Goal: Communication & Community: Share content

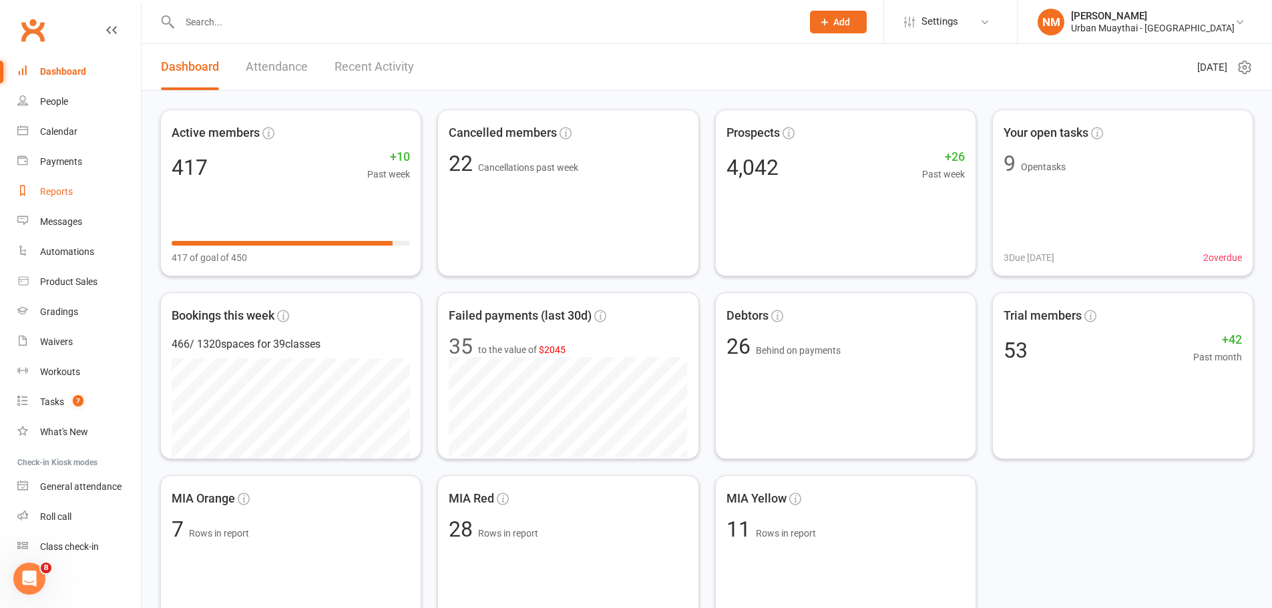
click at [55, 184] on link "Reports" at bounding box center [79, 192] width 124 height 30
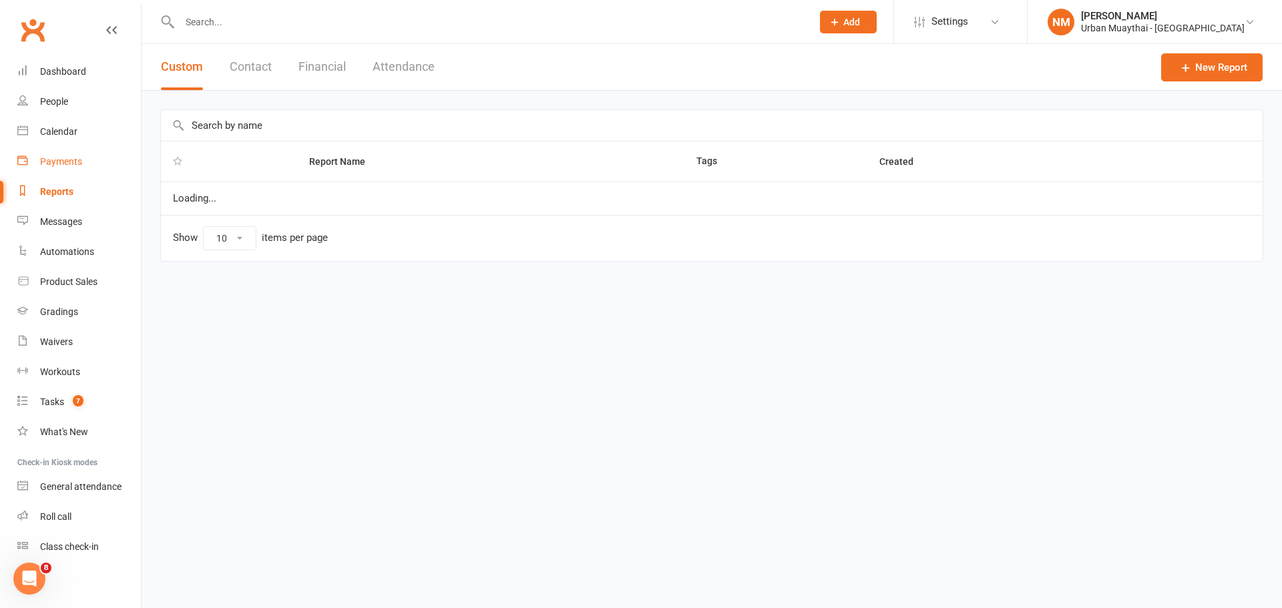
select select "100"
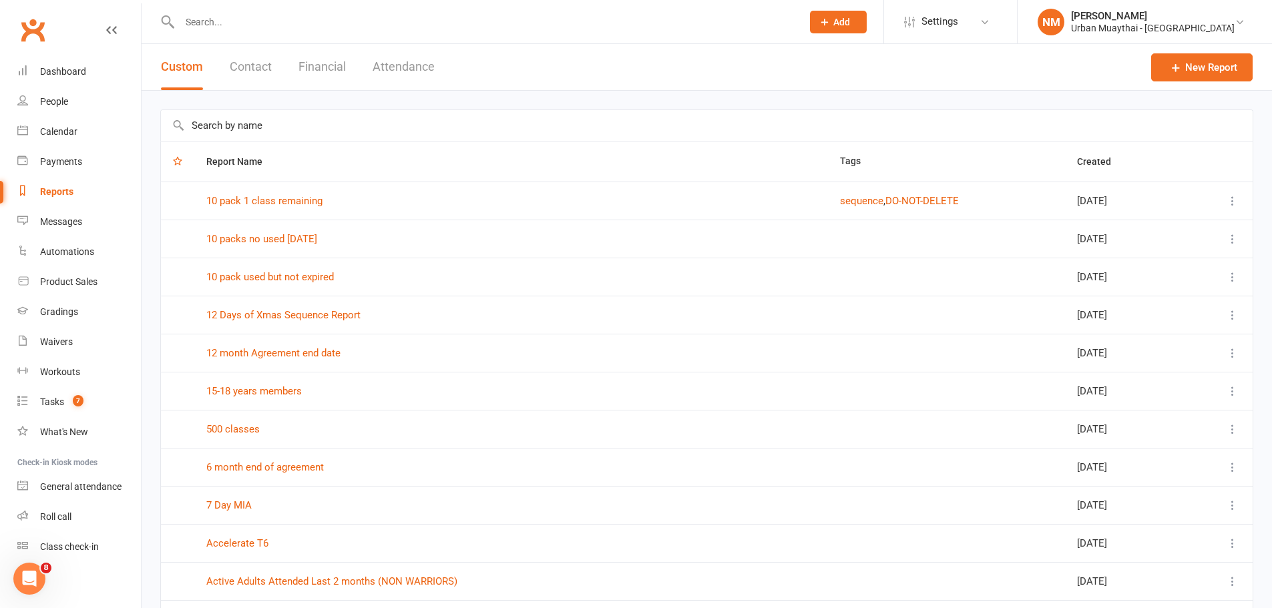
click at [233, 129] on input "text" at bounding box center [707, 125] width 1092 height 31
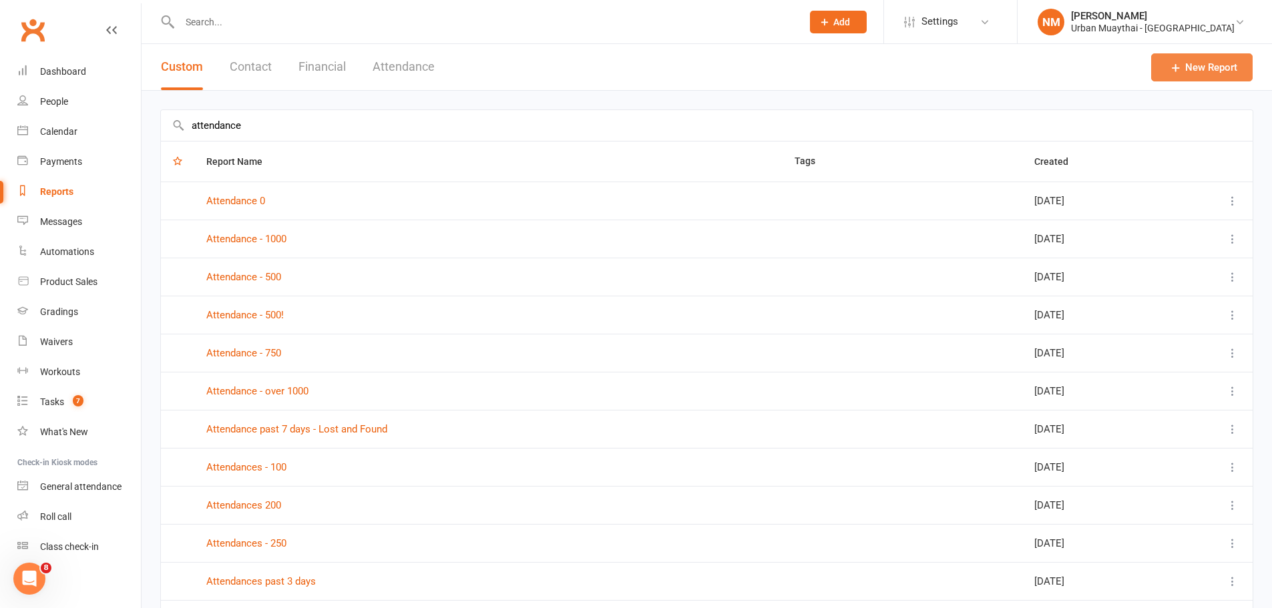
type input "attendance"
click at [1194, 63] on link "New Report" at bounding box center [1203, 67] width 102 height 28
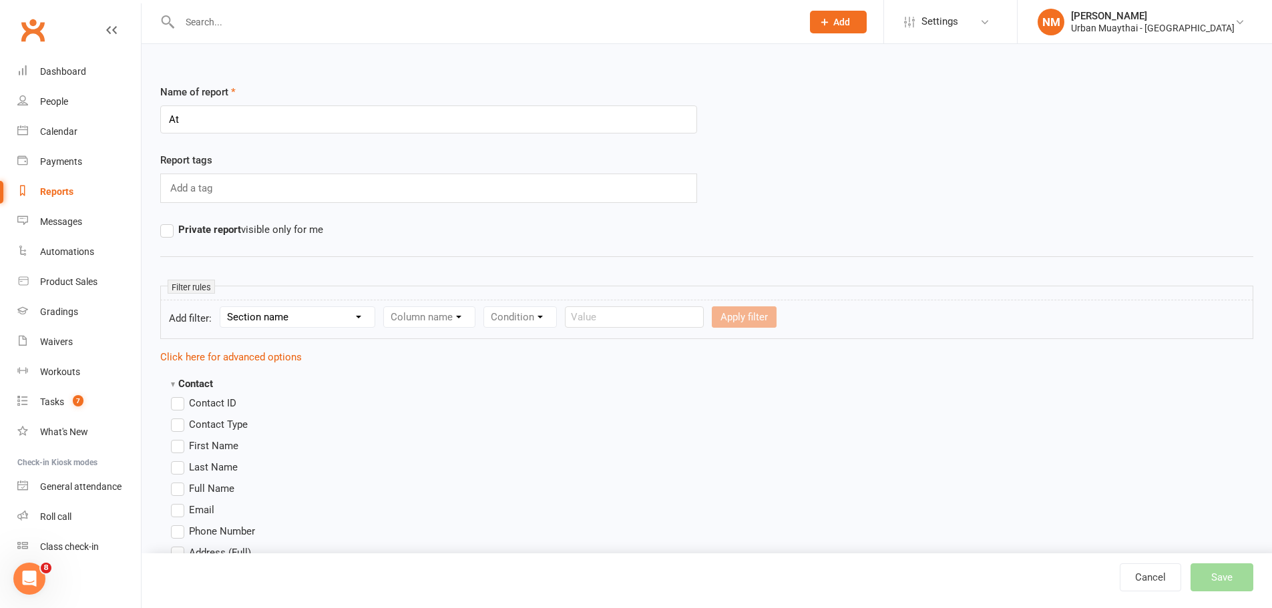
type input "A"
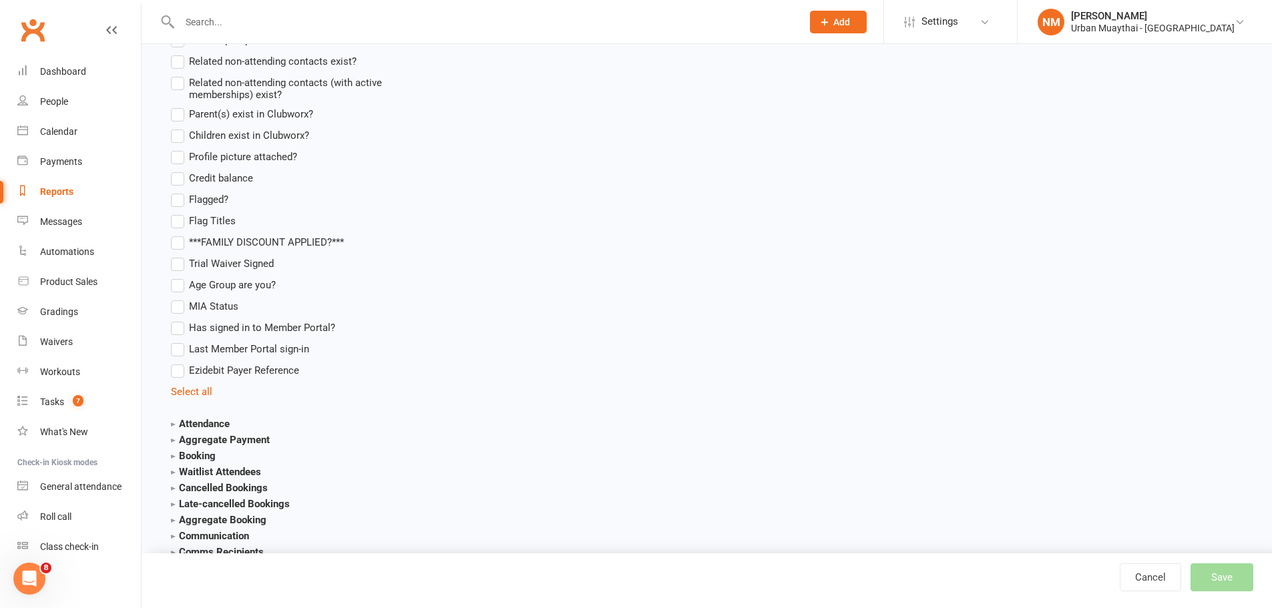
scroll to position [1136, 0]
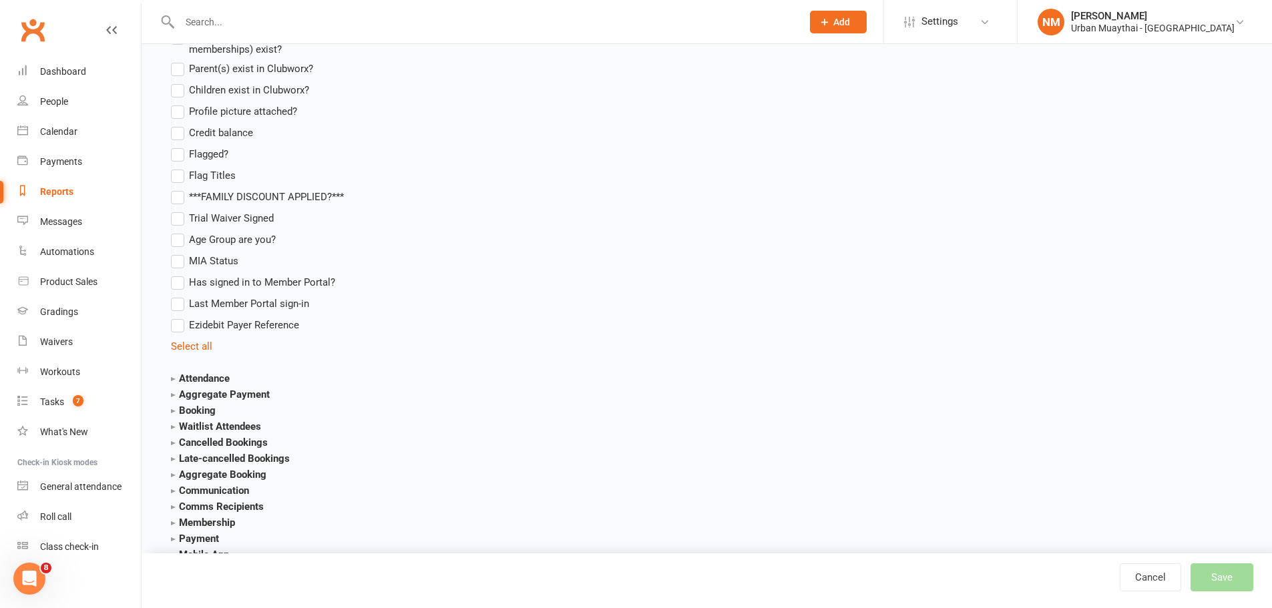
type input "Engaged"
click at [200, 380] on strong "Attendance" at bounding box center [200, 379] width 59 height 12
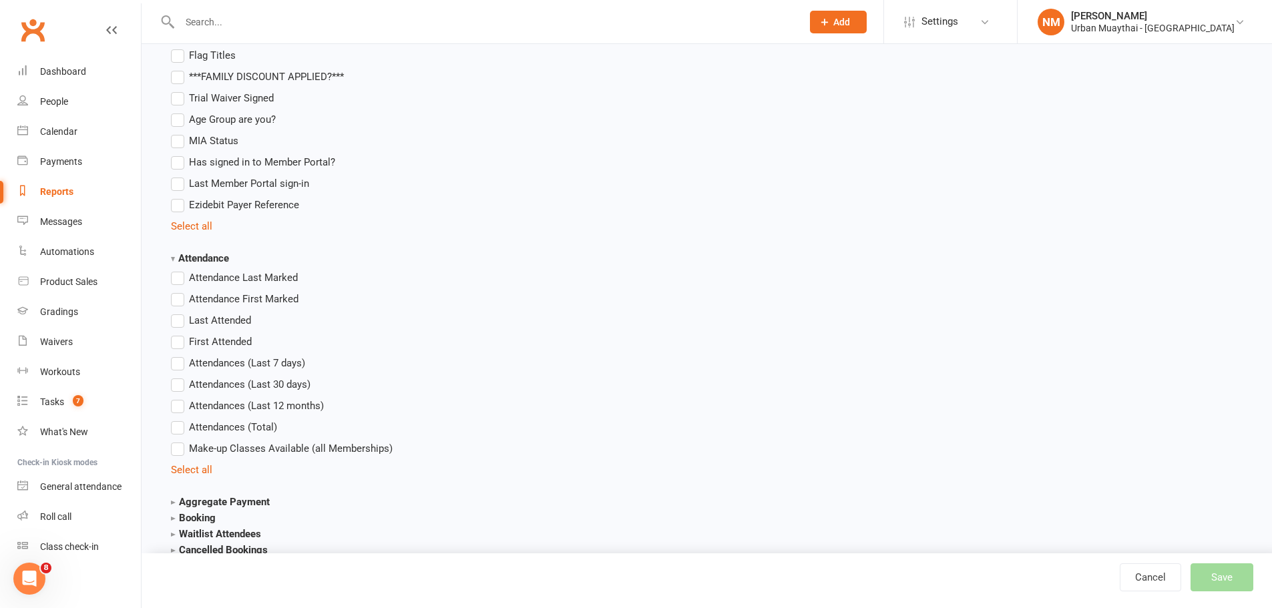
scroll to position [1269, 0]
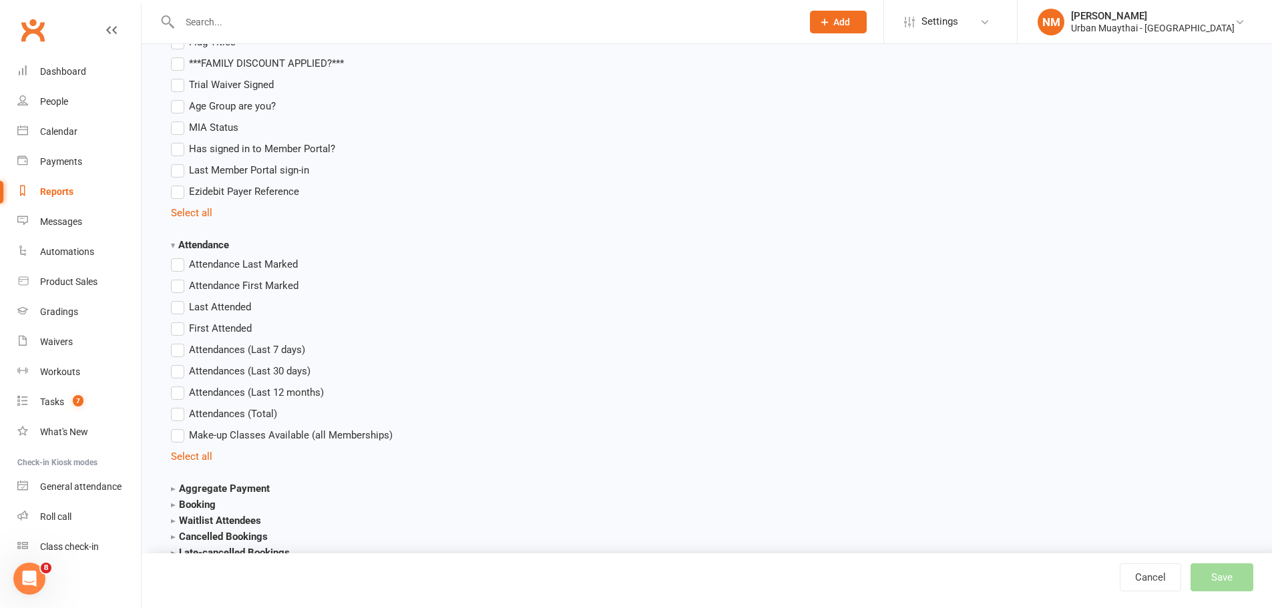
click at [194, 347] on span "Attendances (Last 7 days)" at bounding box center [247, 349] width 116 height 14
click at [180, 342] on input "Attendances (Last 7 days)" at bounding box center [175, 342] width 9 height 0
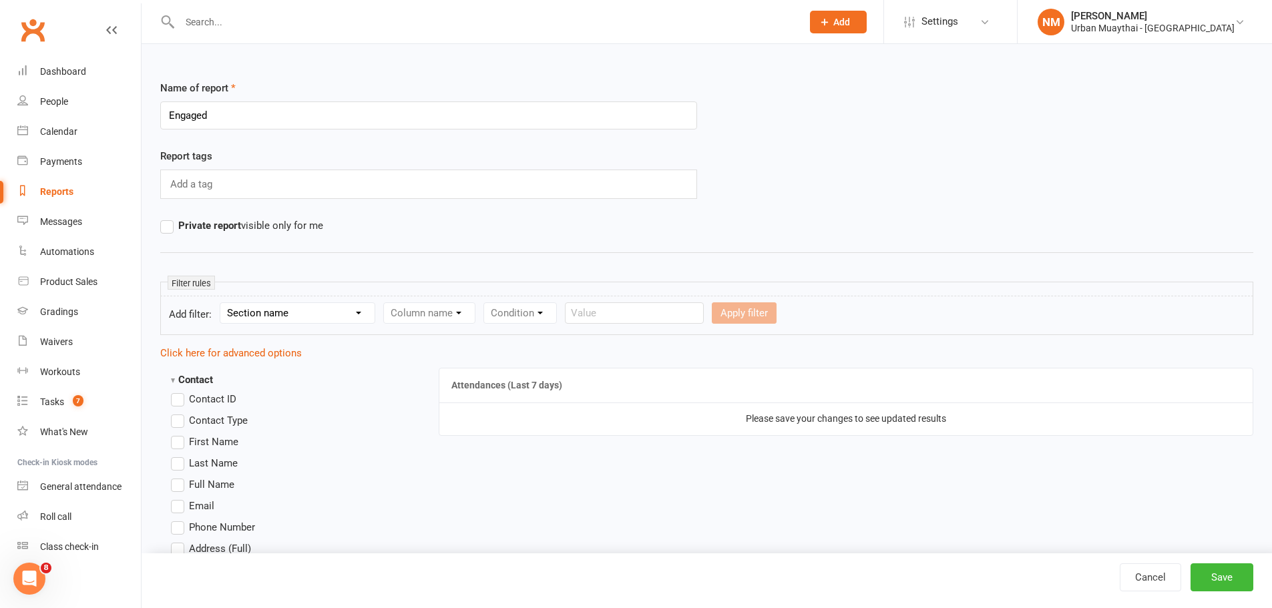
scroll to position [0, 0]
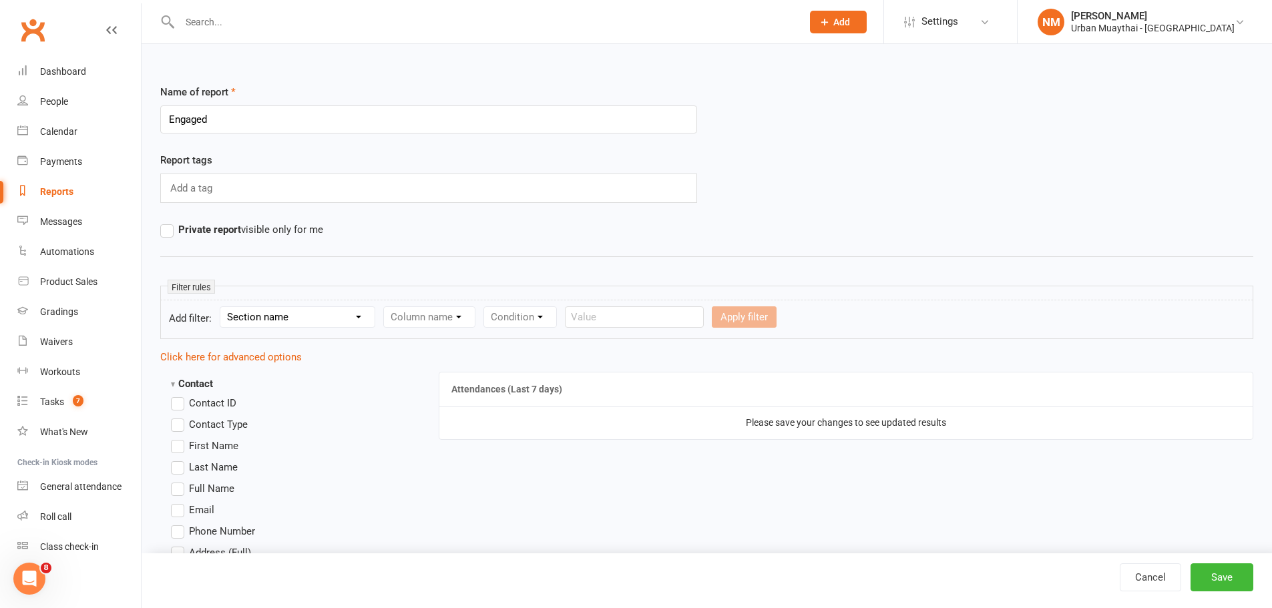
click at [319, 319] on select "Section name Contact Attendance Aggregate Payment Booking Waitlist Attendees Ca…" at bounding box center [297, 317] width 154 height 20
click at [447, 312] on div "Column name" at bounding box center [429, 317] width 92 height 21
click at [446, 318] on div "Column name" at bounding box center [429, 317] width 92 height 21
click at [528, 315] on div "Condition" at bounding box center [520, 317] width 73 height 21
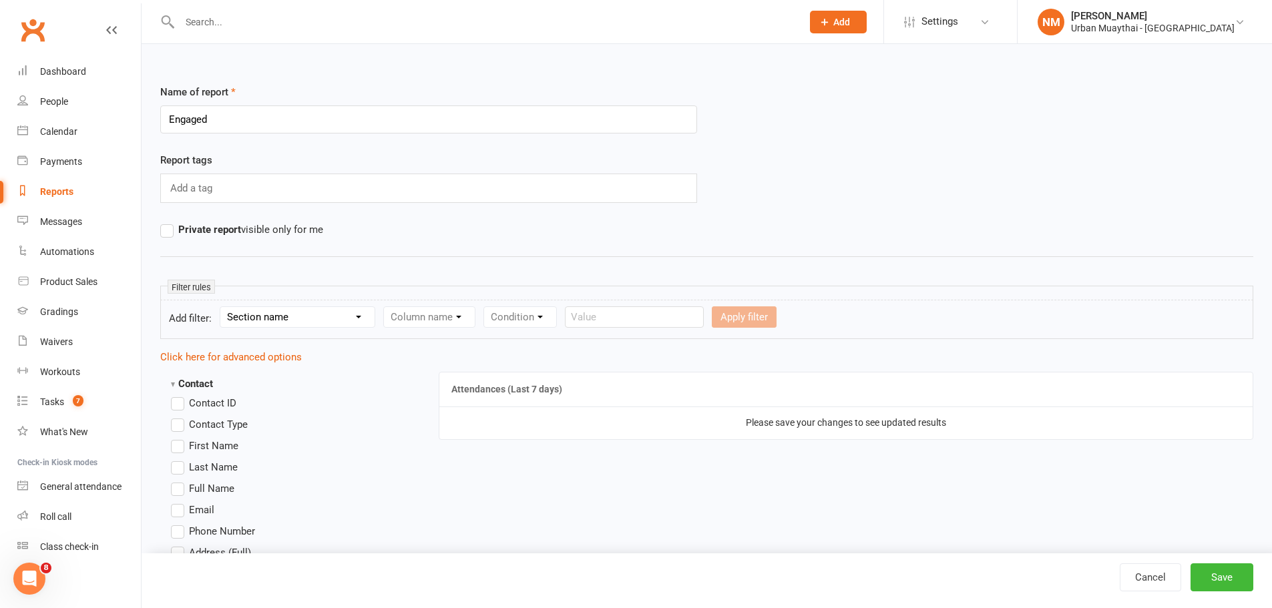
click at [281, 198] on div "Add a tag" at bounding box center [428, 188] width 537 height 29
click at [1152, 586] on link "Cancel" at bounding box center [1150, 578] width 61 height 28
select select "100"
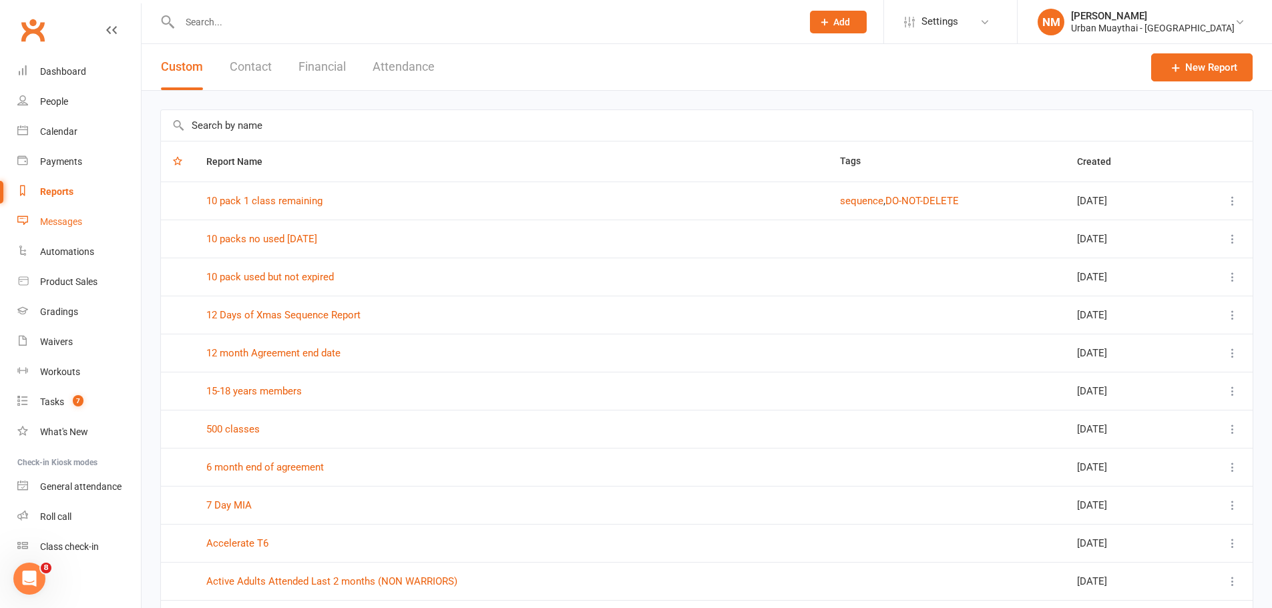
click at [61, 223] on div "Messages" at bounding box center [61, 221] width 42 height 11
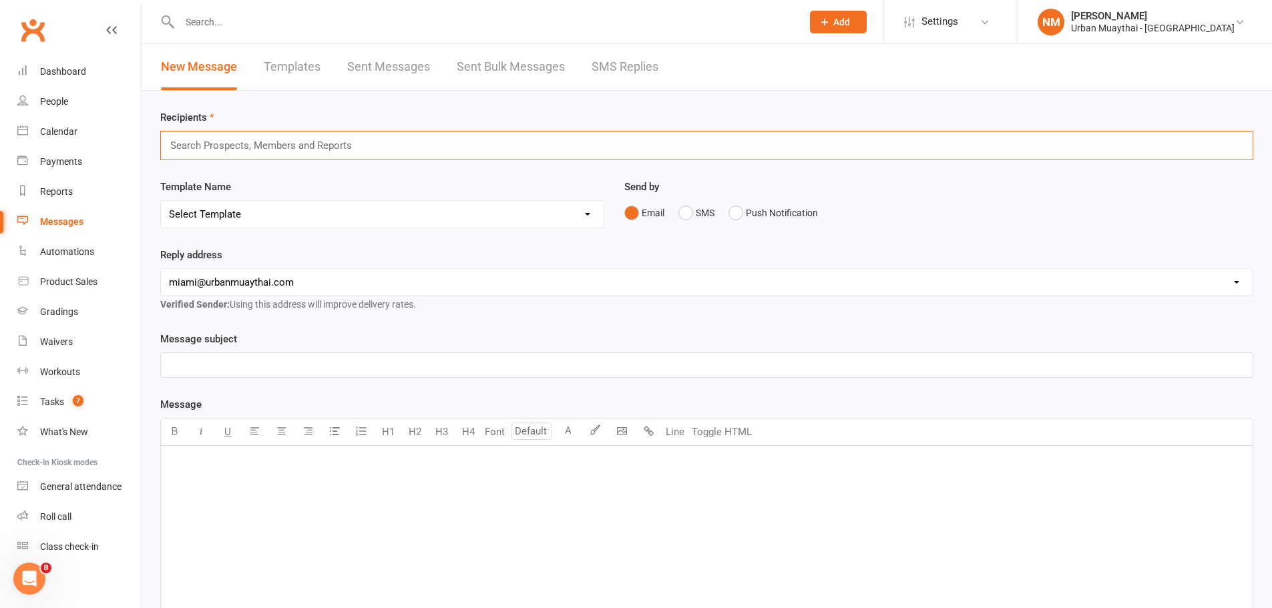
click at [305, 148] on input "text" at bounding box center [267, 145] width 196 height 17
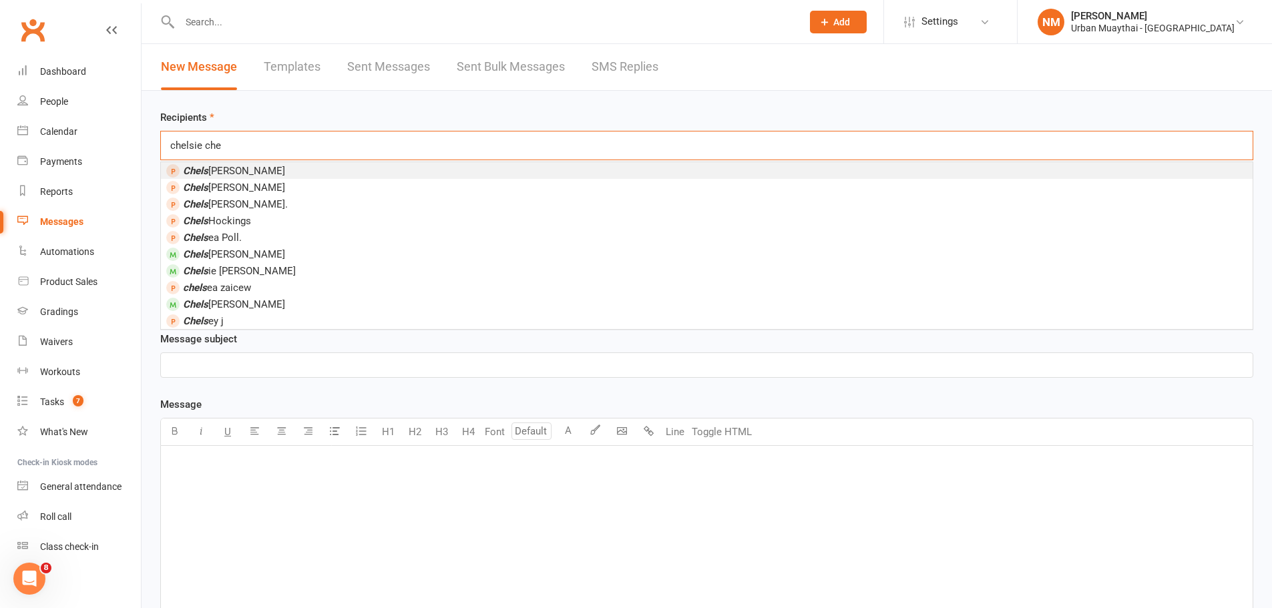
type input "[PERSON_NAME]"
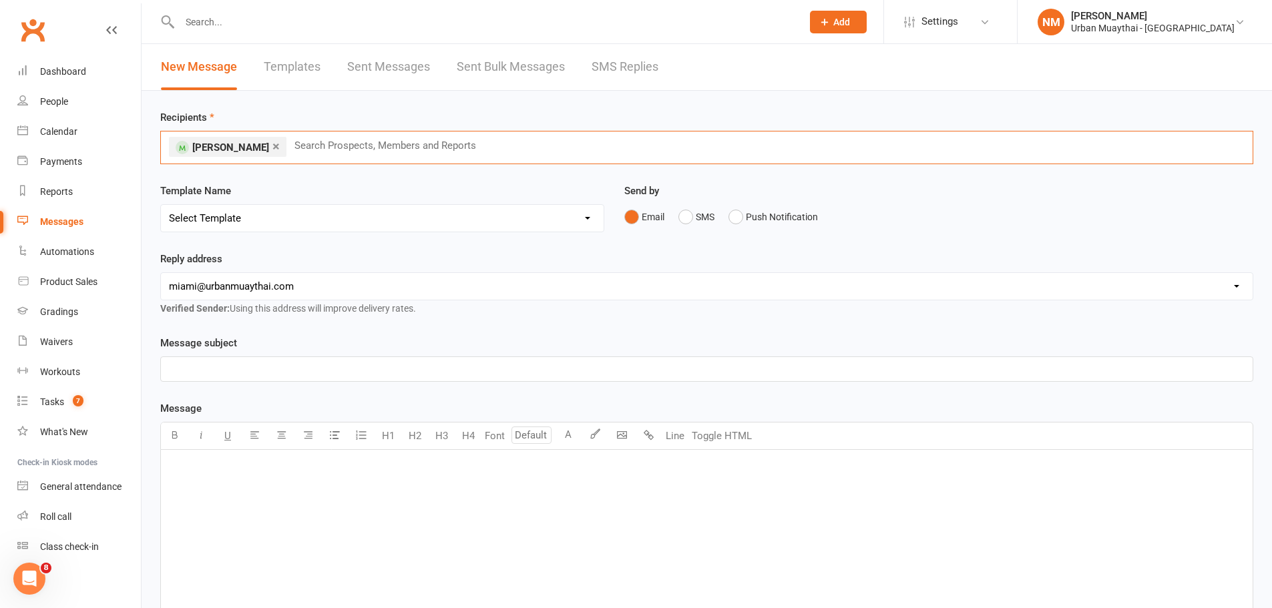
type input "z"
type input "[PERSON_NAME]"
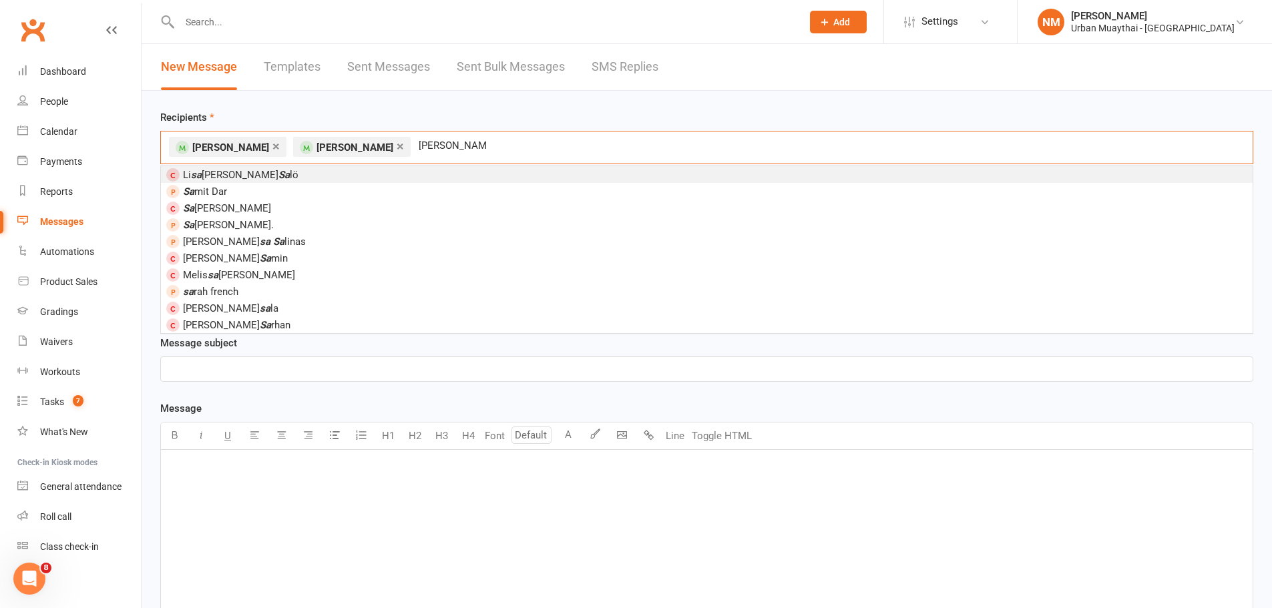
type input "[PERSON_NAME]"
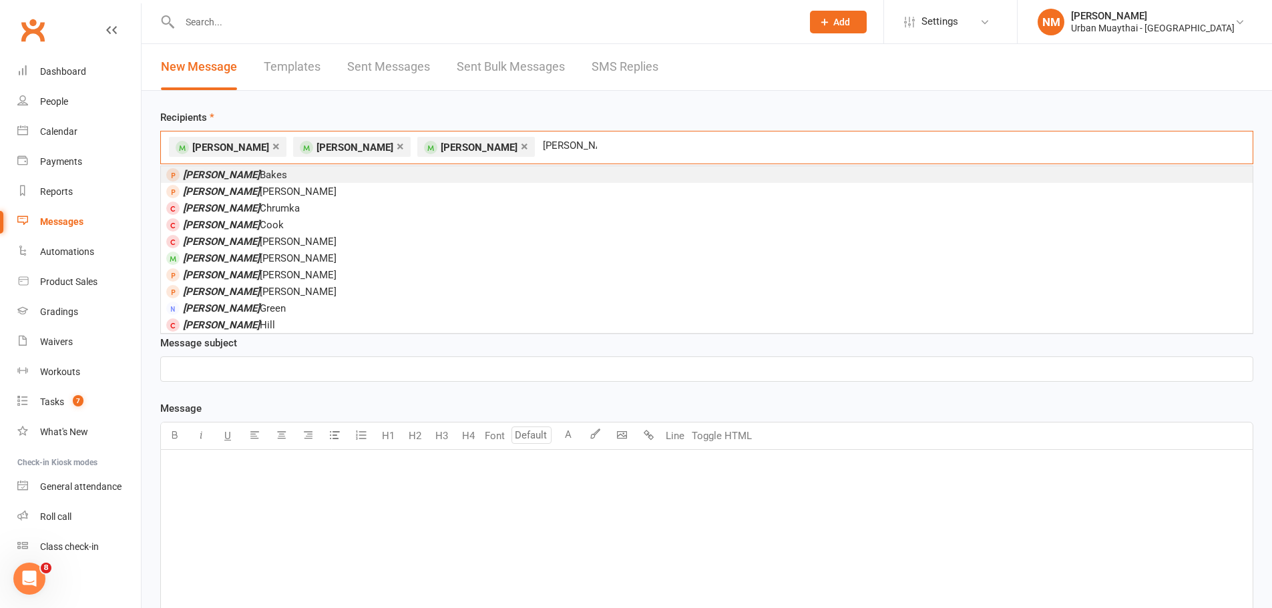
type input "[PERSON_NAME]"
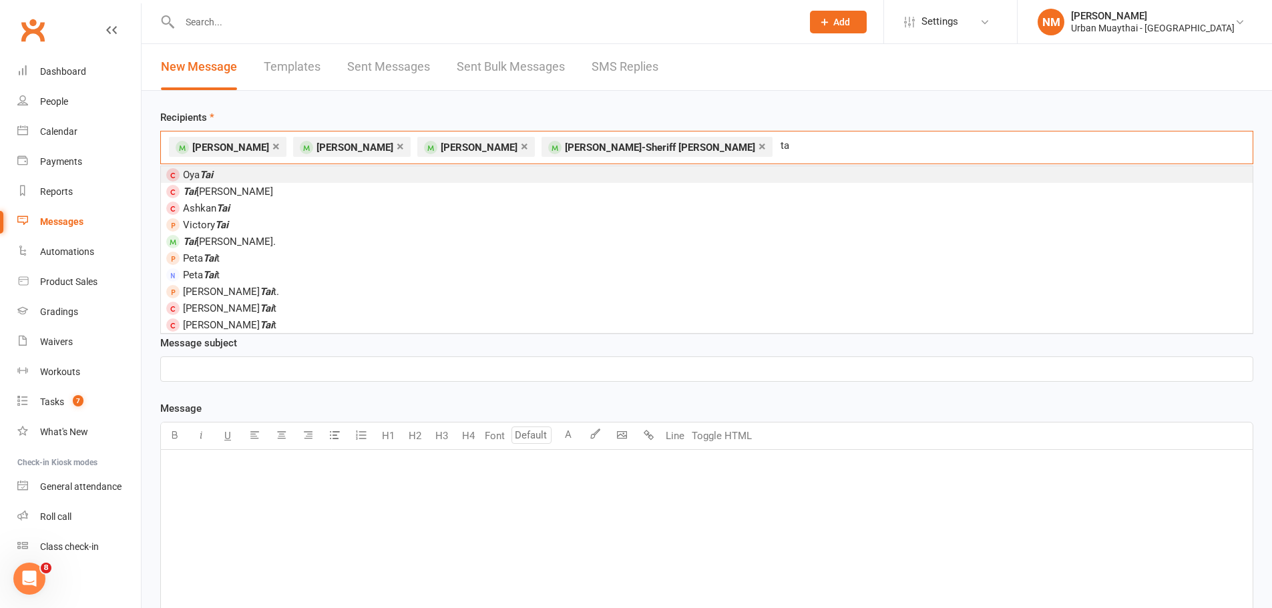
type input "t"
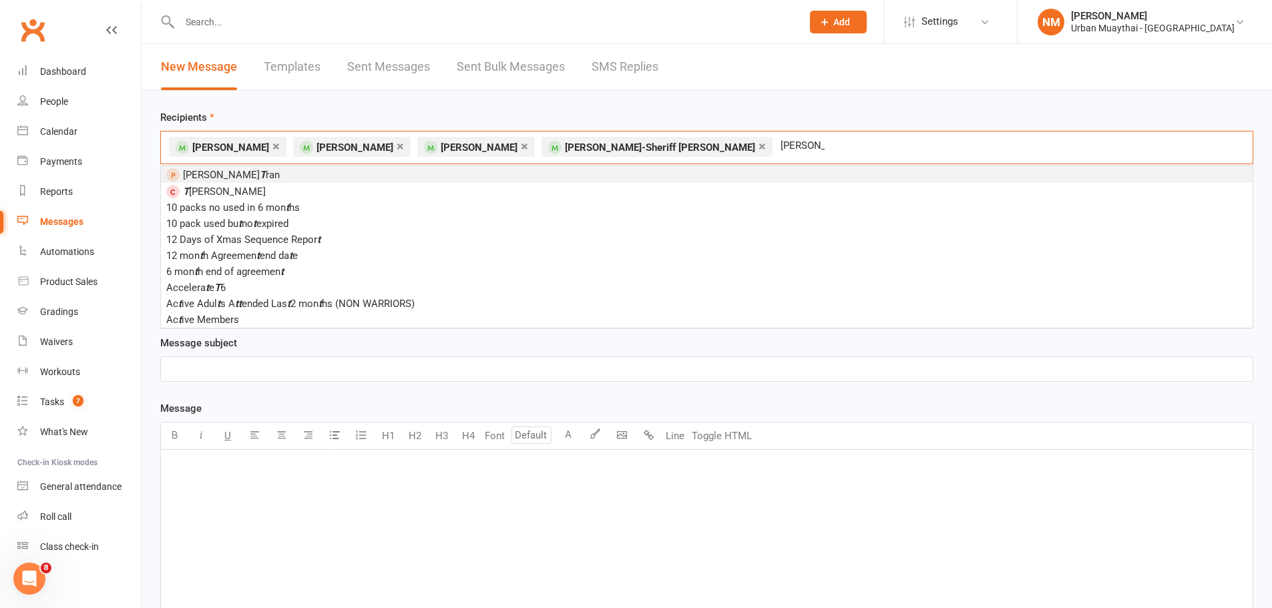
type input "[PERSON_NAME]"
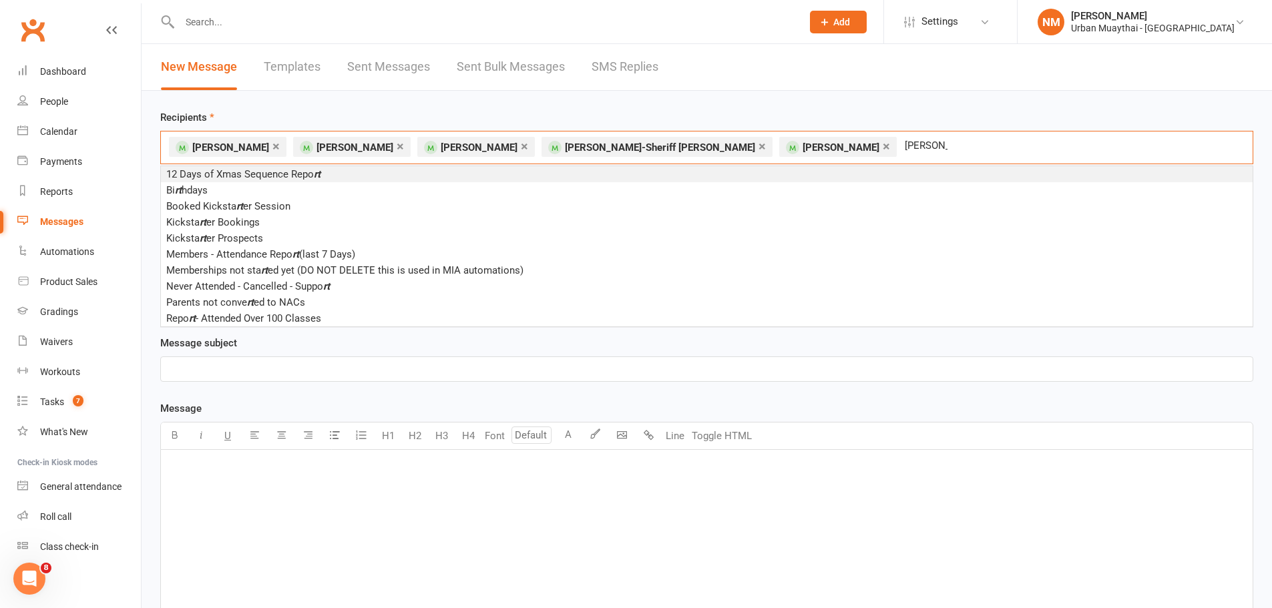
type input "[PERSON_NAME]"
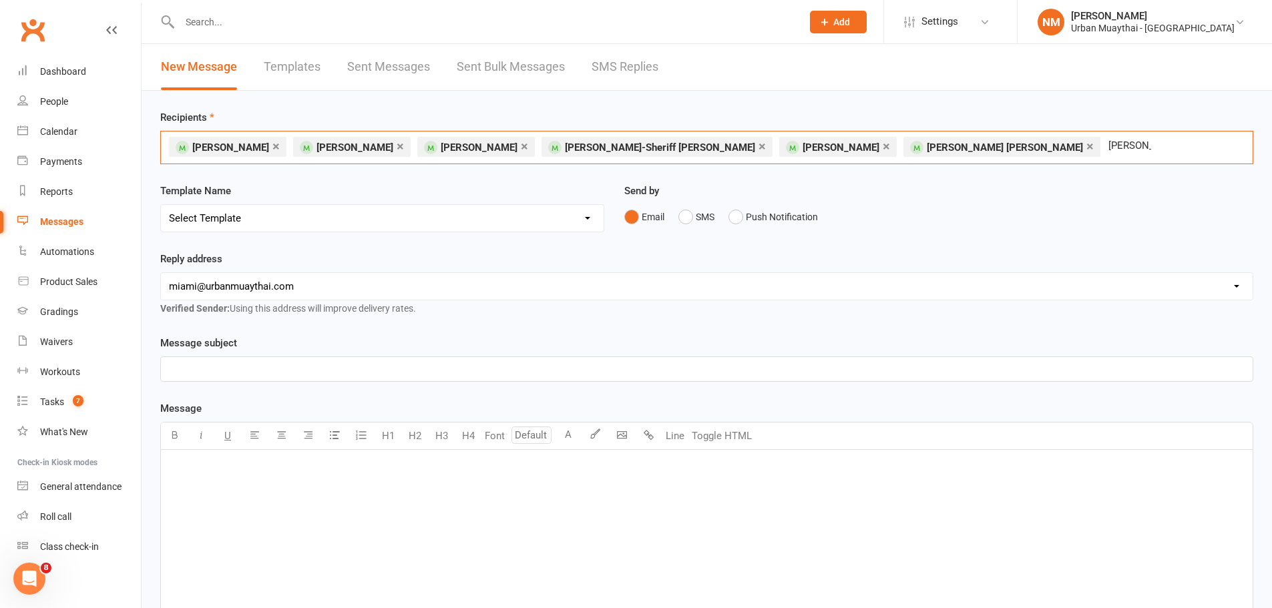
type input "[PERSON_NAME]"
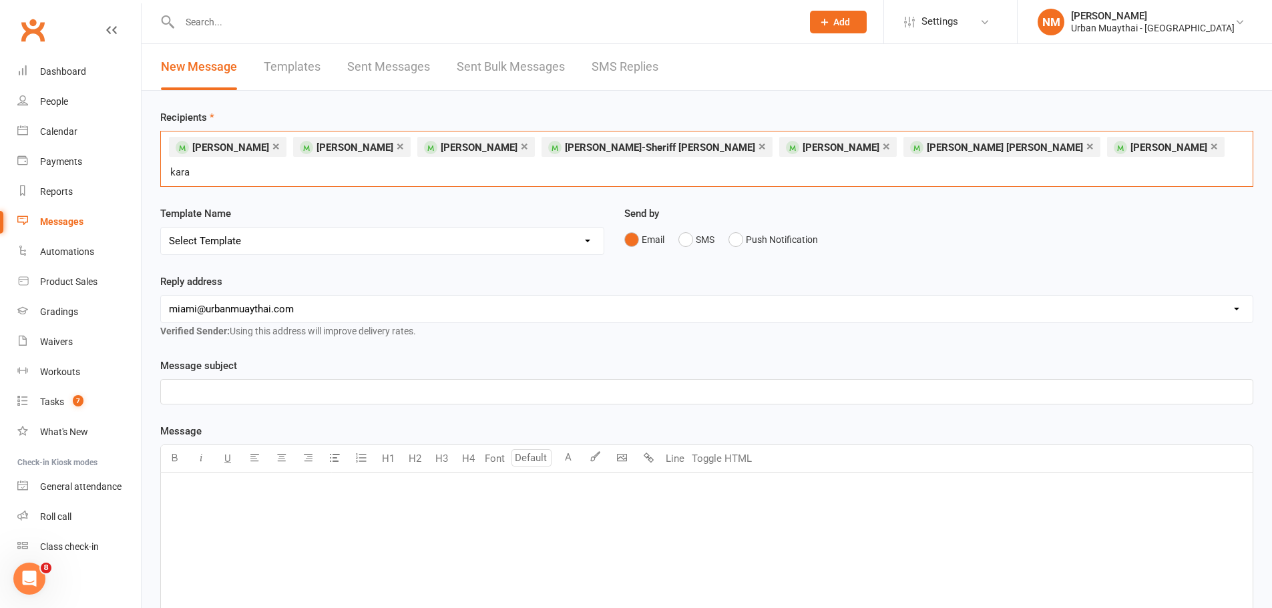
type input "karam"
type input "[PERSON_NAME]"
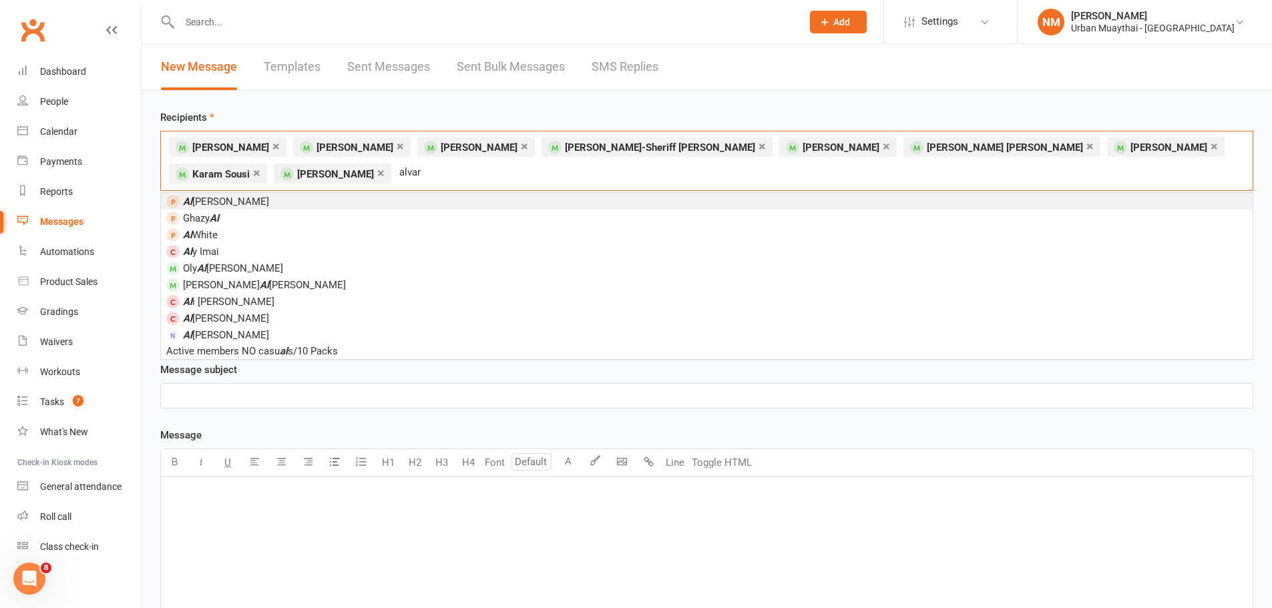
type input "[PERSON_NAME]"
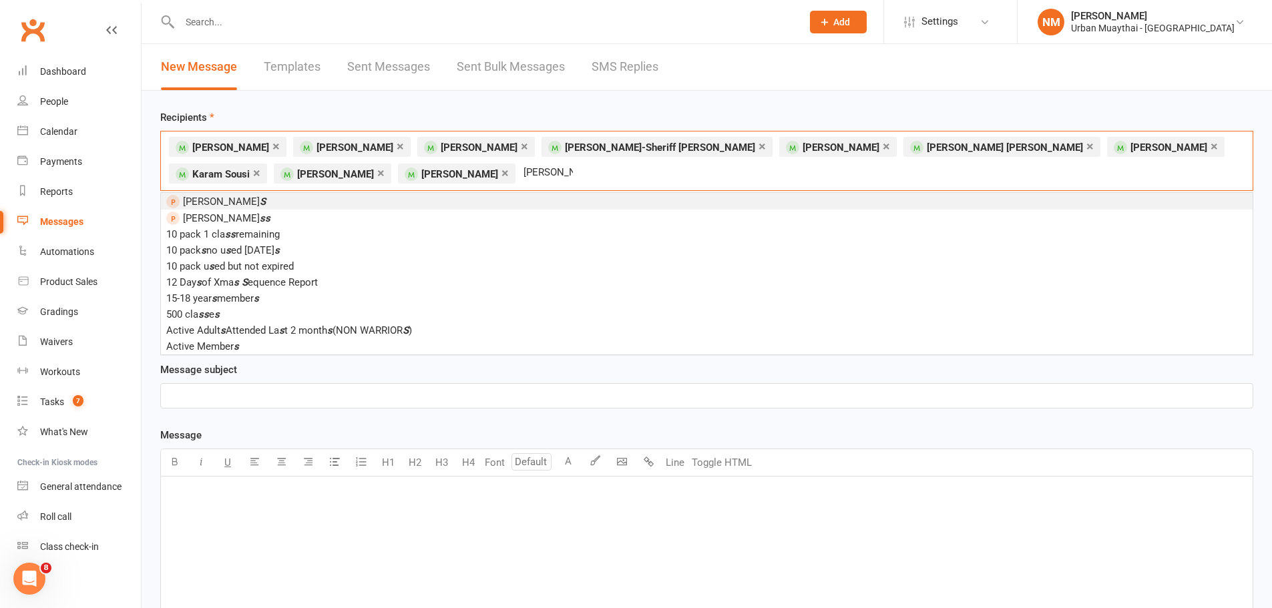
type input "[PERSON_NAME]"
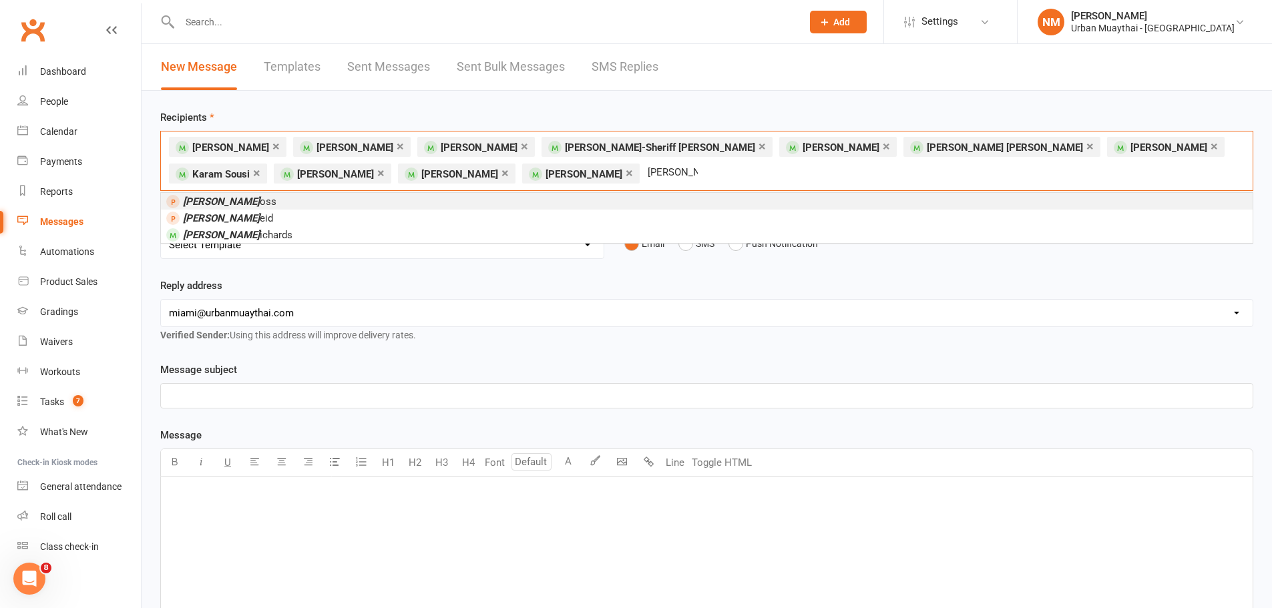
type input "[PERSON_NAME]"
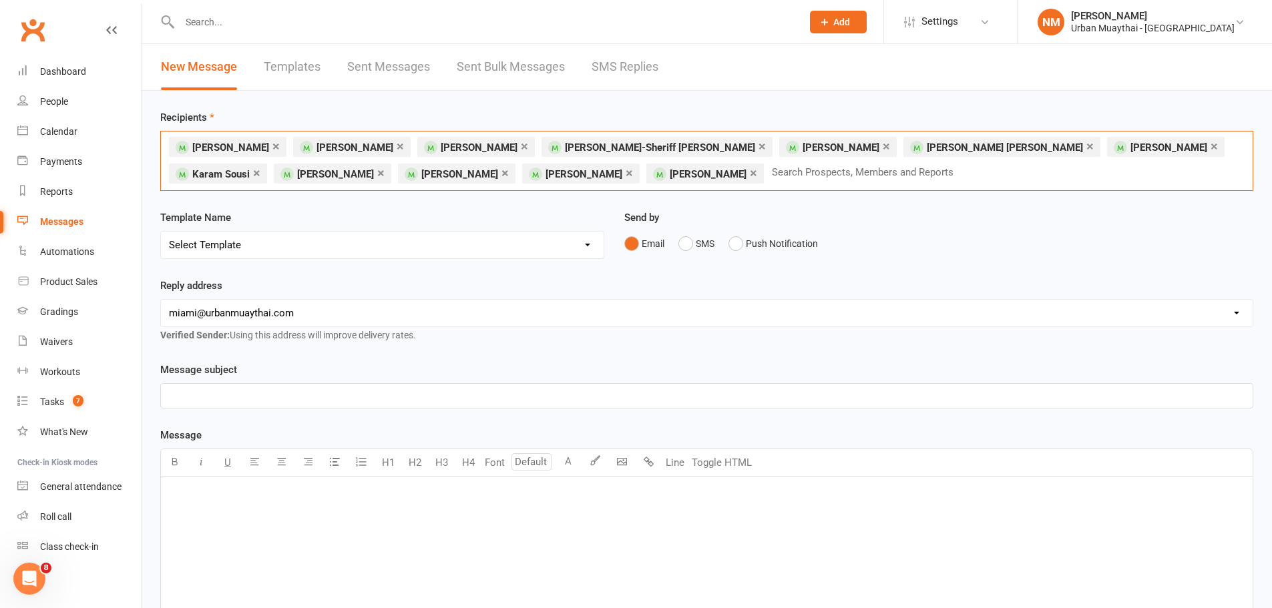
type input "b"
type input "[PERSON_NAME]"
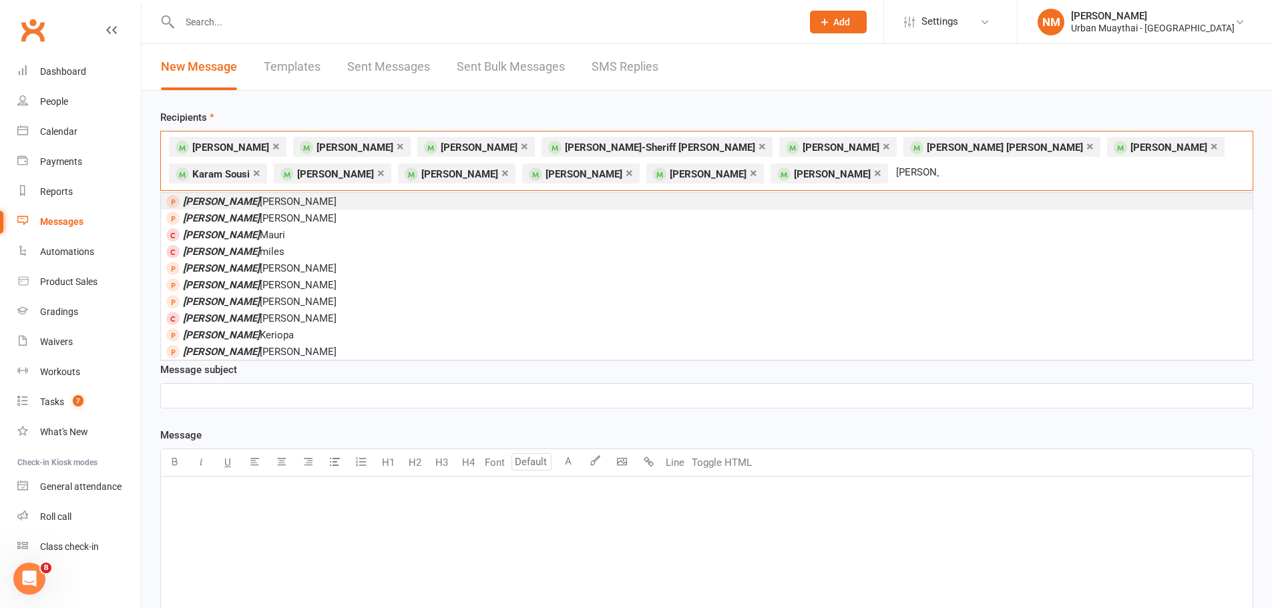
type input "[PERSON_NAME]"
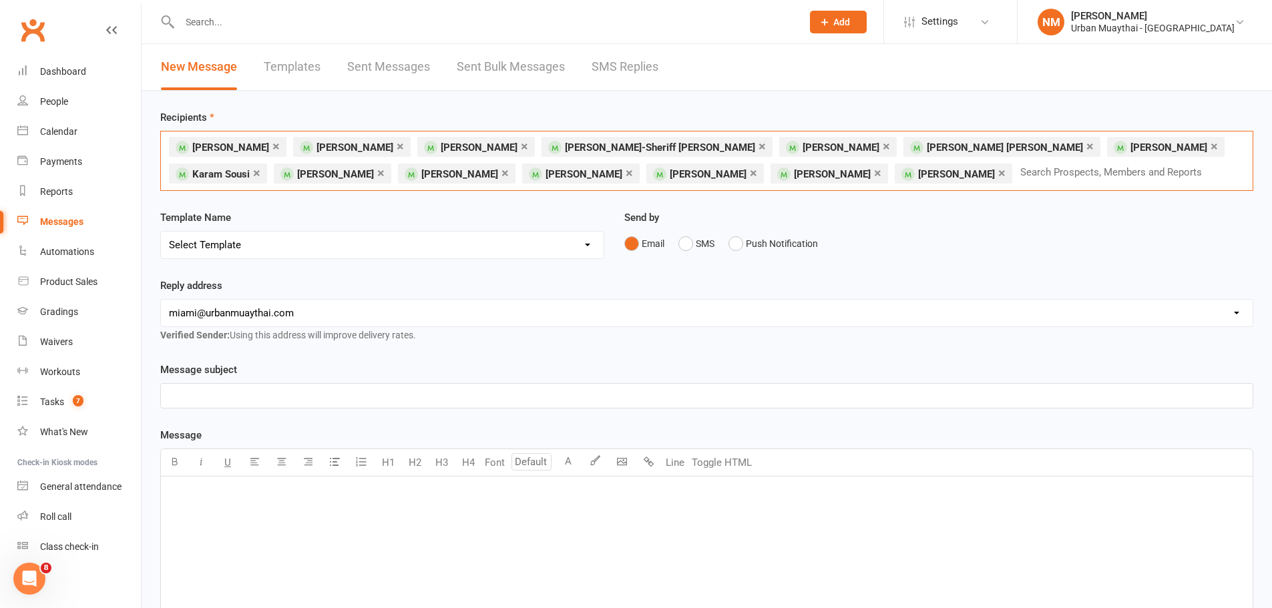
click at [239, 400] on p "﻿" at bounding box center [707, 396] width 1076 height 16
click at [245, 506] on div "﻿" at bounding box center [707, 577] width 1092 height 200
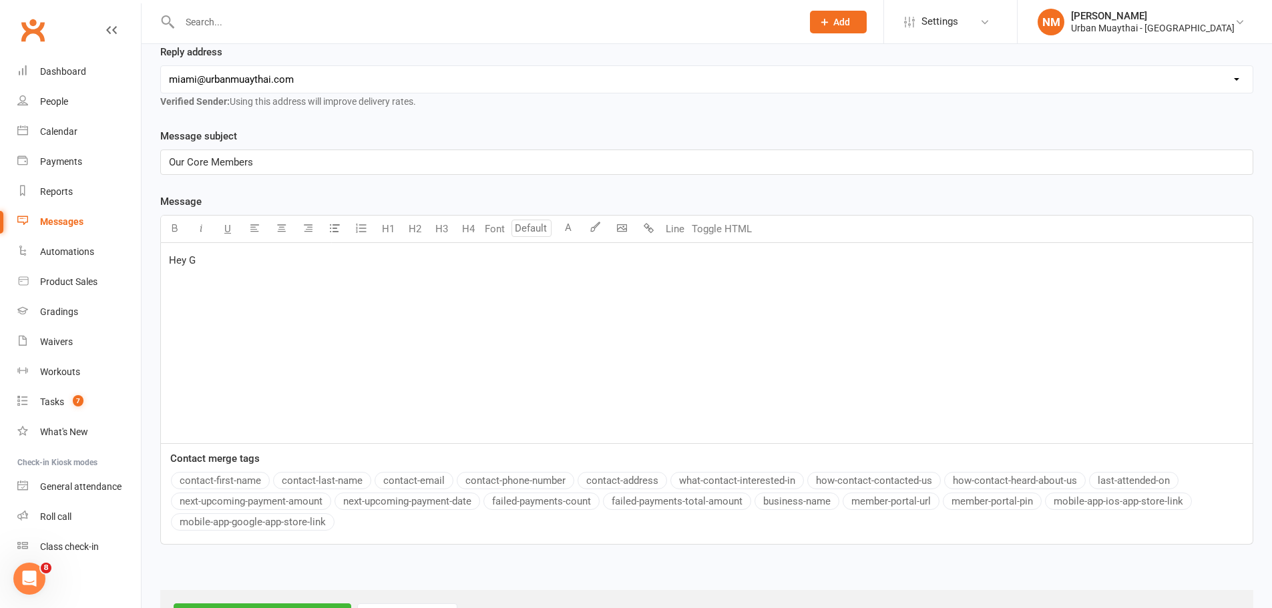
scroll to position [290, 0]
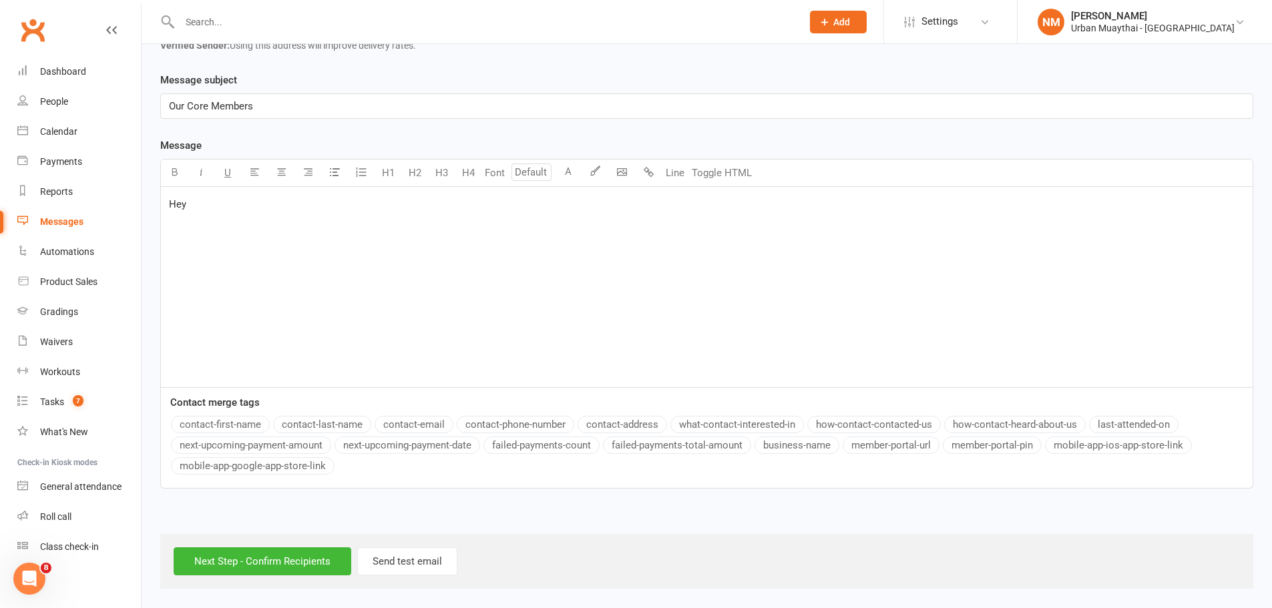
click at [223, 420] on button "contact-first-name" at bounding box center [220, 424] width 99 height 17
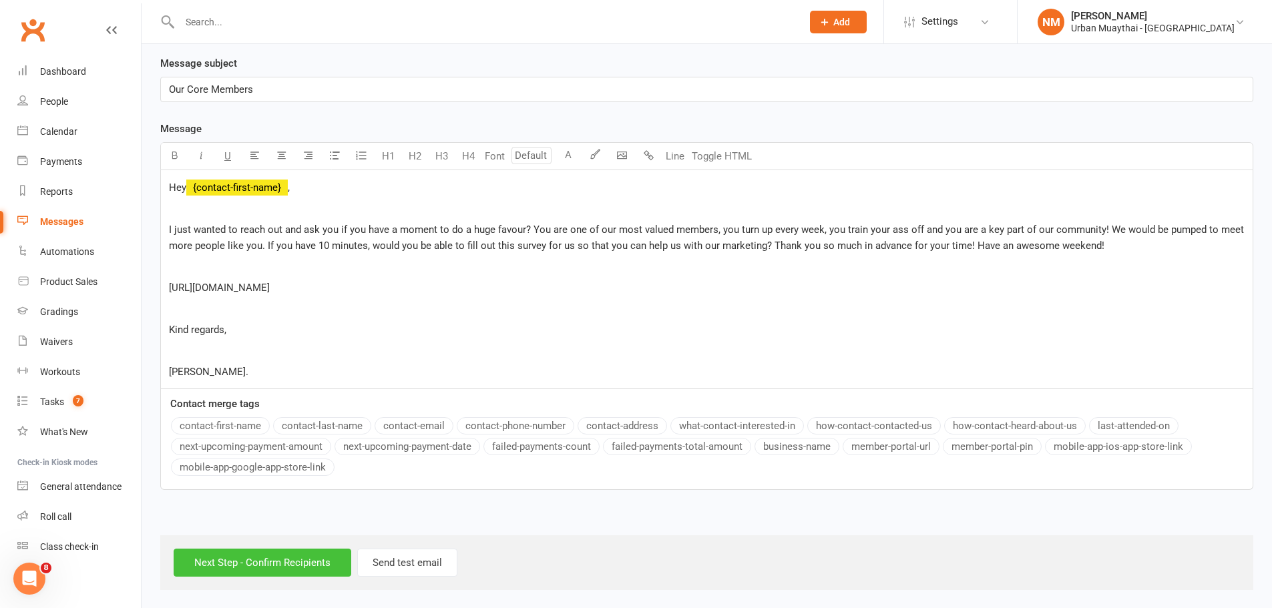
scroll to position [308, 0]
click at [275, 558] on input "Next Step - Confirm Recipients" at bounding box center [263, 562] width 178 height 28
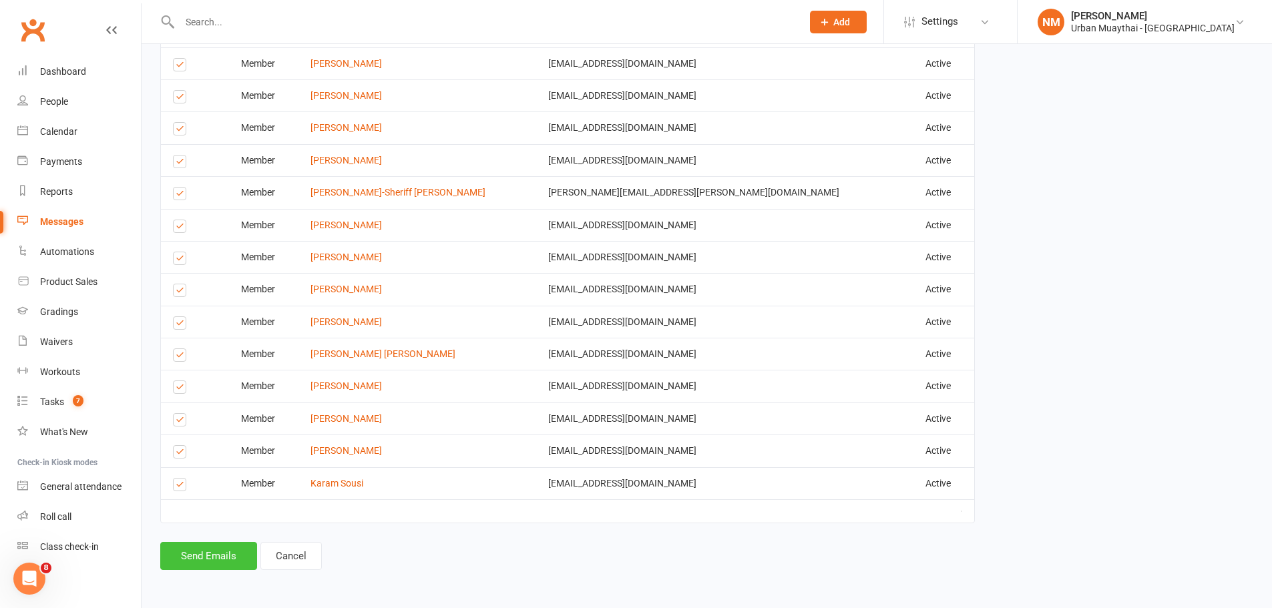
click at [212, 568] on button "Send Emails" at bounding box center [208, 556] width 97 height 28
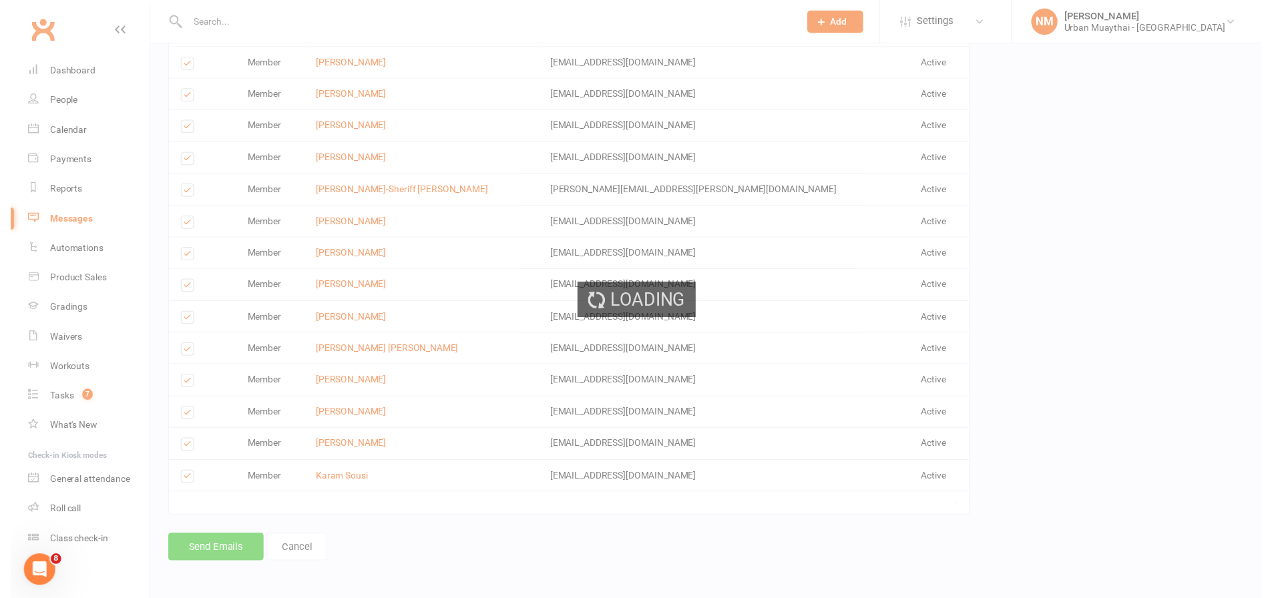
scroll to position [546, 0]
